Goal: Information Seeking & Learning: Learn about a topic

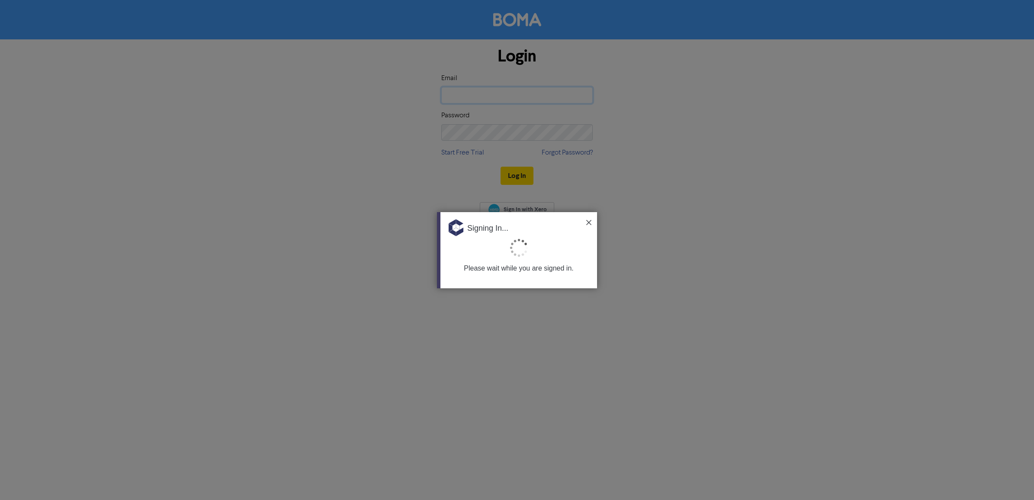
type input "[PERSON_NAME][EMAIL_ADDRESS][DOMAIN_NAME]"
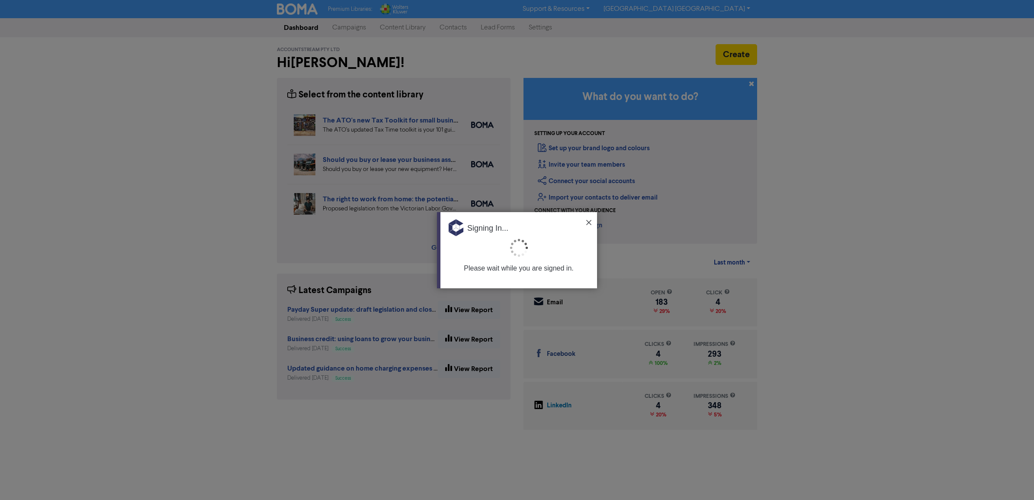
click at [589, 220] on img at bounding box center [588, 222] width 5 height 5
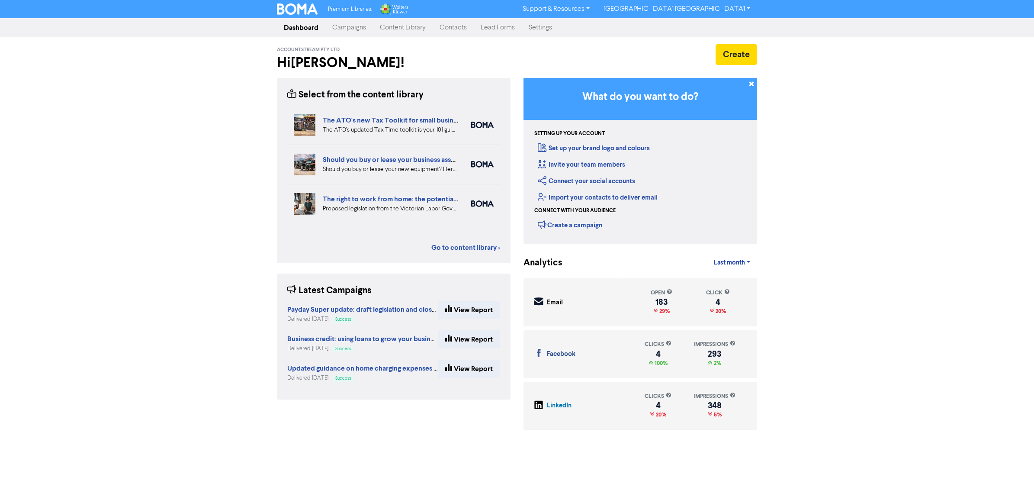
click at [397, 26] on link "Content Library" at bounding box center [403, 27] width 60 height 17
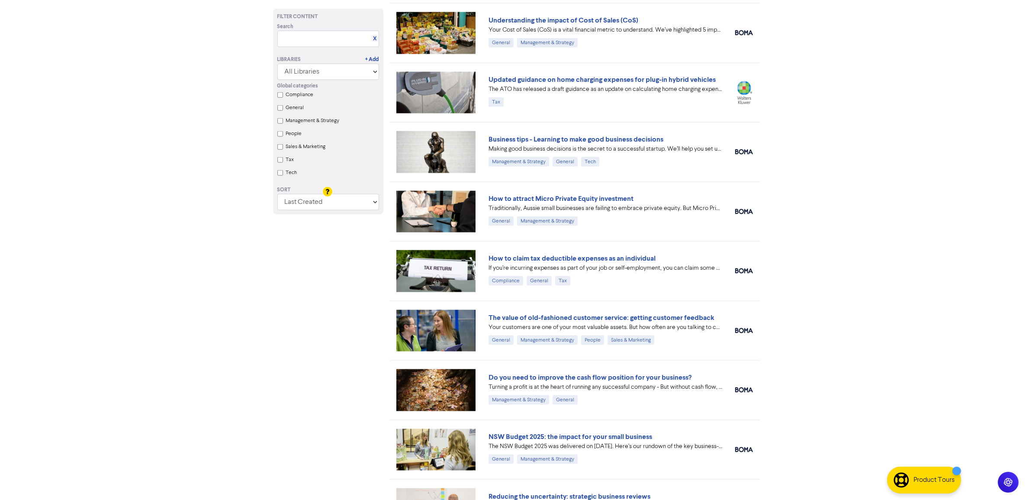
scroll to position [1240, 0]
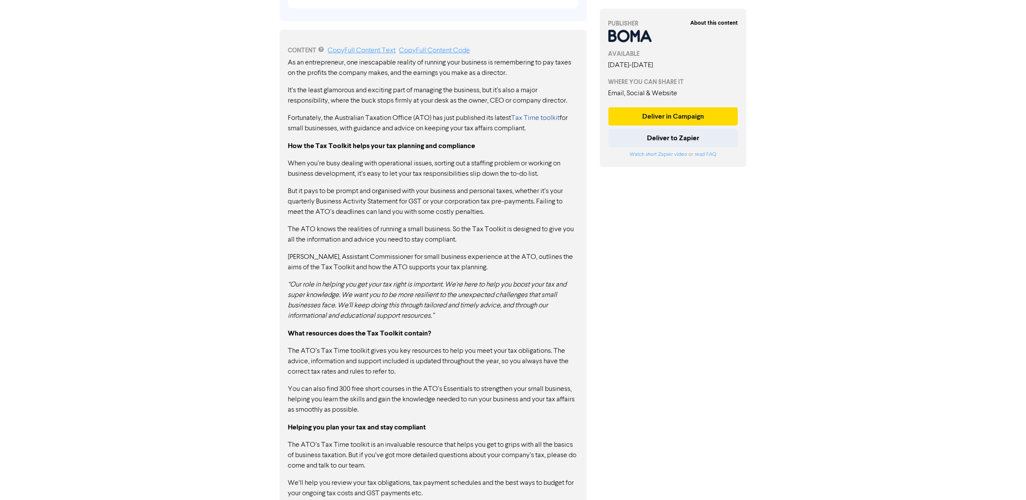
scroll to position [444, 0]
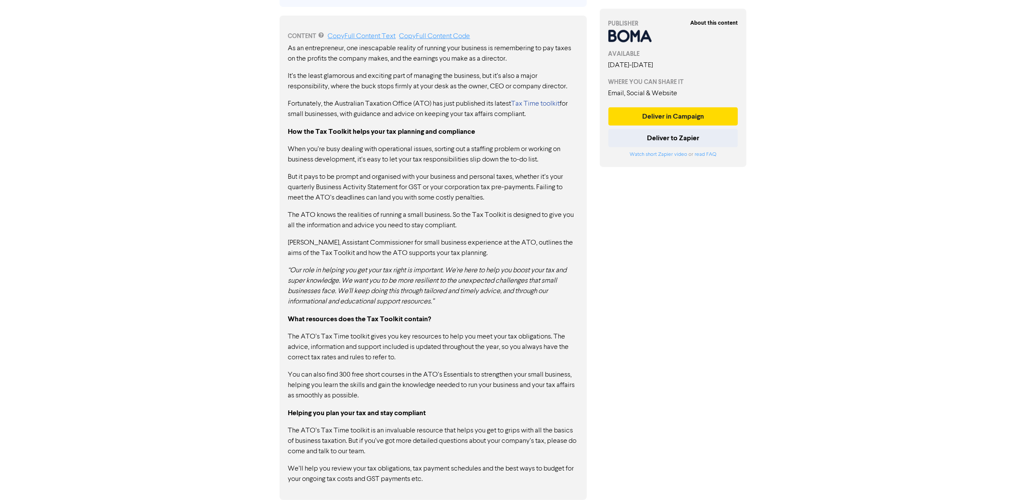
drag, startPoint x: 527, startPoint y: 335, endPoint x: 386, endPoint y: 434, distance: 171.9
click at [396, 425] on div "As an entrepreneur, one inescapable reality of running your business is remembe…" at bounding box center [433, 263] width 290 height 441
drag, startPoint x: 367, startPoint y: 376, endPoint x: 466, endPoint y: 383, distance: 99.0
click at [580, 380] on div "CONTENT Copy Full Content Text Copy Full Content Code As an entrepreneur, one i…" at bounding box center [433, 258] width 307 height 484
click at [435, 368] on div "As an entrepreneur, one inescapable reality of running your business is remembe…" at bounding box center [433, 263] width 290 height 441
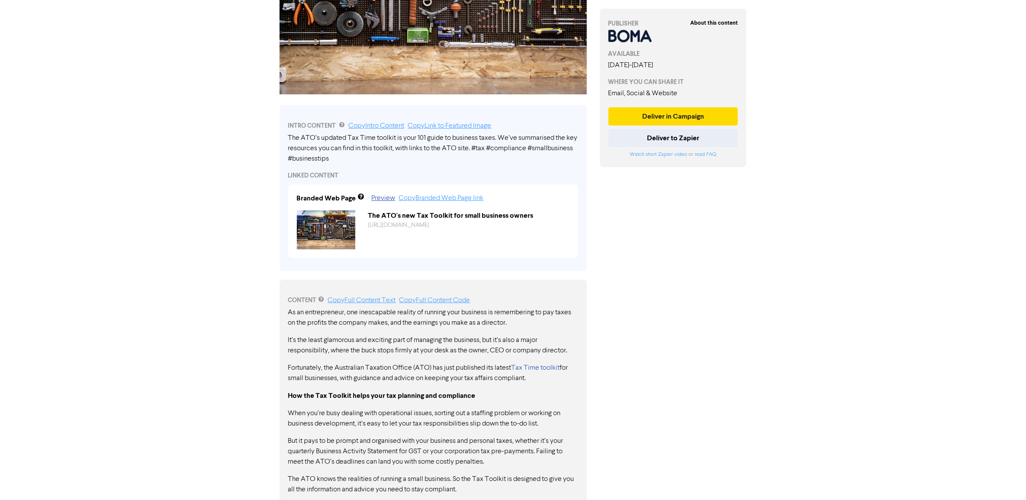
scroll to position [11, 0]
